Goal: Task Accomplishment & Management: Manage account settings

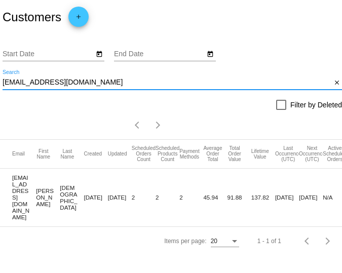
click at [150, 82] on input "alex.camarata854@gmail.com" at bounding box center [167, 83] width 329 height 8
type input "a"
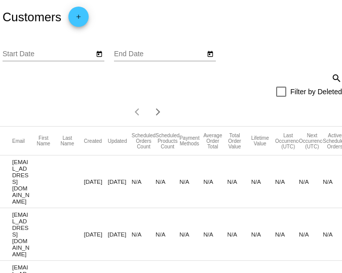
click at [332, 78] on mat-icon "search" at bounding box center [336, 78] width 12 height 16
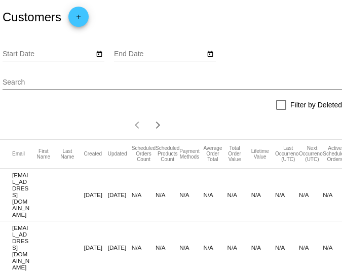
click at [118, 86] on input "Search" at bounding box center [173, 83] width 340 height 8
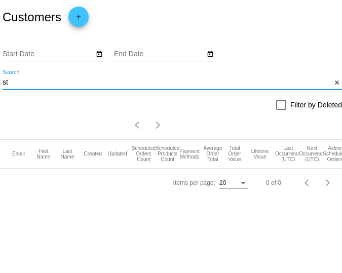
type input "s"
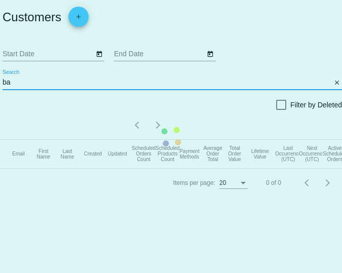
type input "b"
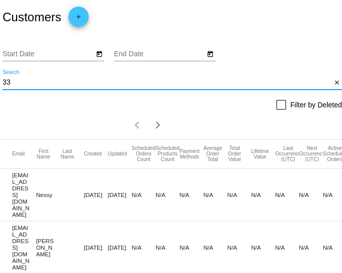
type input "3"
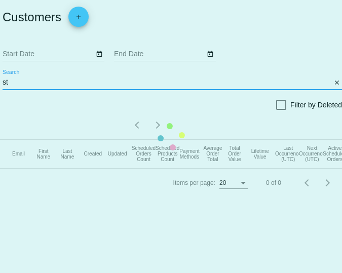
type input "s"
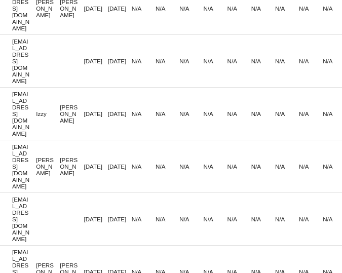
scroll to position [979, 0]
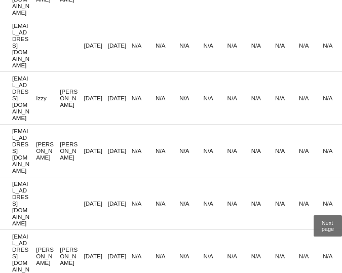
type input "barnes"
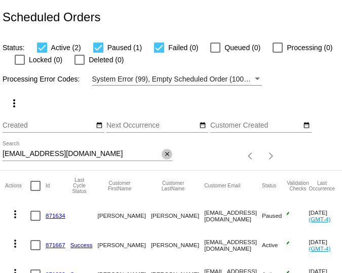
click at [172, 154] on button "close" at bounding box center [167, 154] width 11 height 11
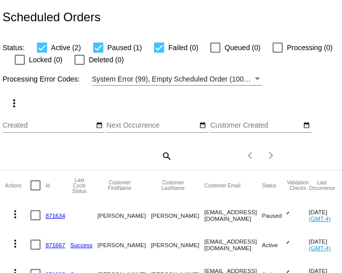
click at [109, 158] on div "search" at bounding box center [88, 156] width 170 height 16
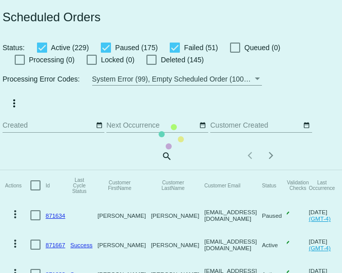
click at [165, 170] on mat-table "Actions Id Last Cycle Status Customer FirstName Customer LastName Customer Emai…" at bounding box center [220, 229] width 441 height 119
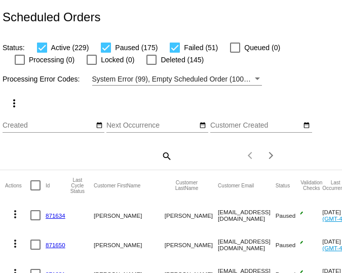
click at [167, 157] on mat-icon "search" at bounding box center [166, 156] width 12 height 16
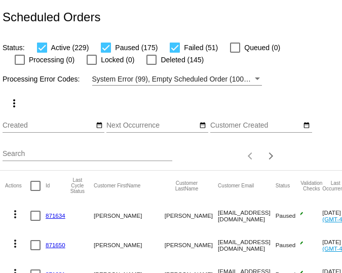
click at [141, 157] on input "Search" at bounding box center [88, 154] width 170 height 8
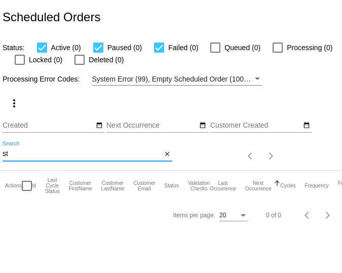
type input "s"
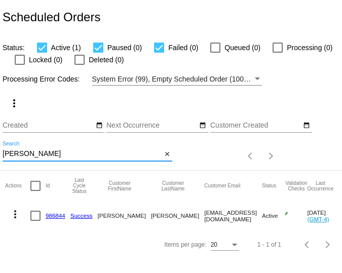
type input "barnes"
click at [56, 217] on link "986844" at bounding box center [56, 215] width 20 height 7
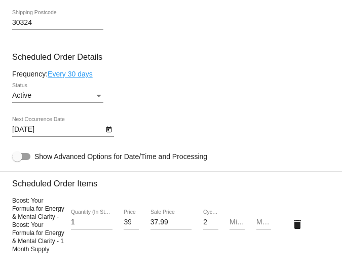
scroll to position [616, 0]
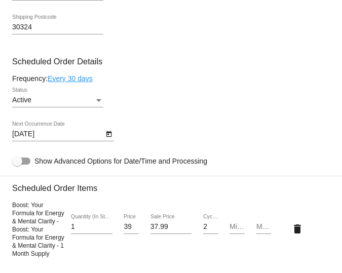
click at [62, 104] on div "Active" at bounding box center [53, 100] width 82 height 8
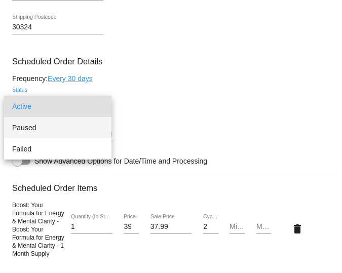
click at [47, 128] on span "Paused" at bounding box center [57, 127] width 91 height 21
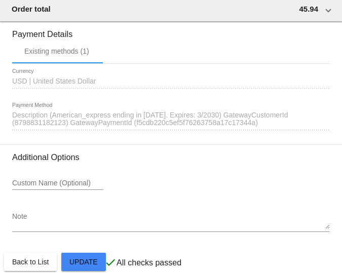
scroll to position [1089, 0]
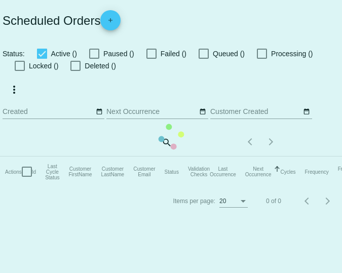
checkbox input "true"
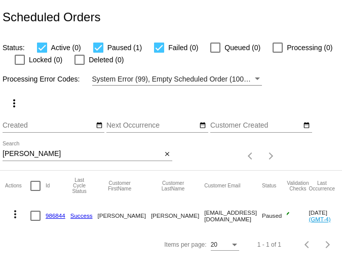
click at [56, 216] on link "986844" at bounding box center [56, 215] width 20 height 7
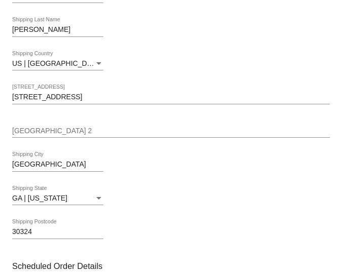
scroll to position [371, 0]
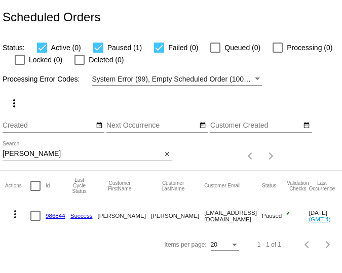
click at [88, 155] on input "barnes" at bounding box center [82, 154] width 159 height 8
type input "b"
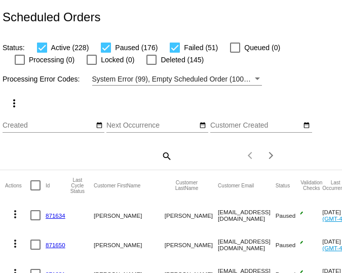
click at [164, 156] on mat-icon "search" at bounding box center [166, 156] width 12 height 16
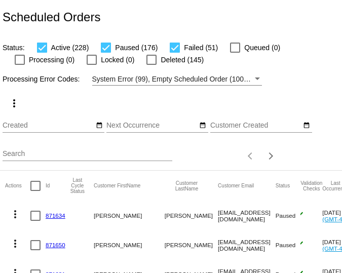
click at [148, 155] on input "Search" at bounding box center [88, 154] width 170 height 8
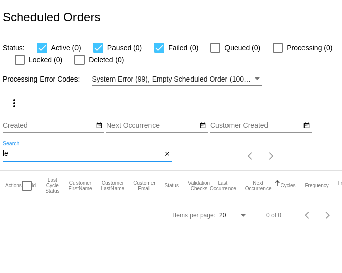
type input "l"
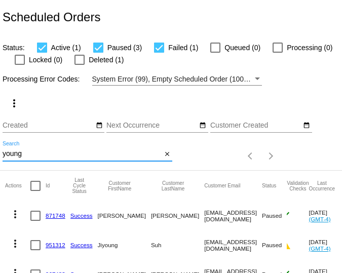
scroll to position [104, 0]
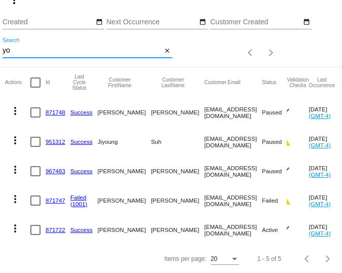
type input "y"
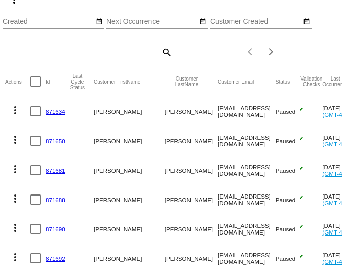
click at [166, 56] on mat-icon "search" at bounding box center [166, 52] width 12 height 16
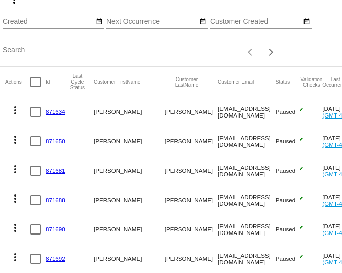
click at [95, 53] on input "Search" at bounding box center [88, 50] width 170 height 8
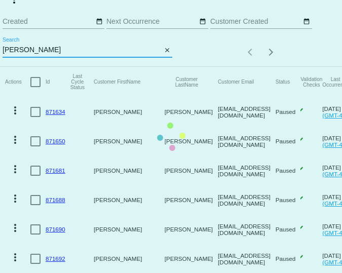
scroll to position [0, 0]
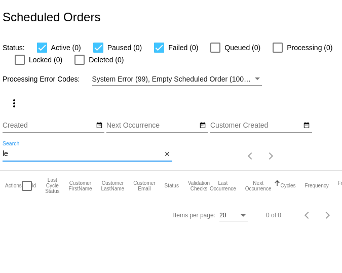
type input "l"
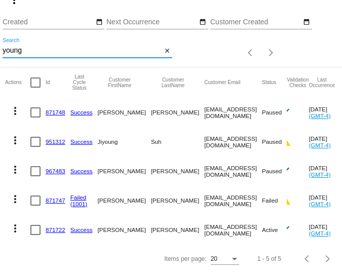
scroll to position [104, 0]
type input "y"
